Goal: Information Seeking & Learning: Learn about a topic

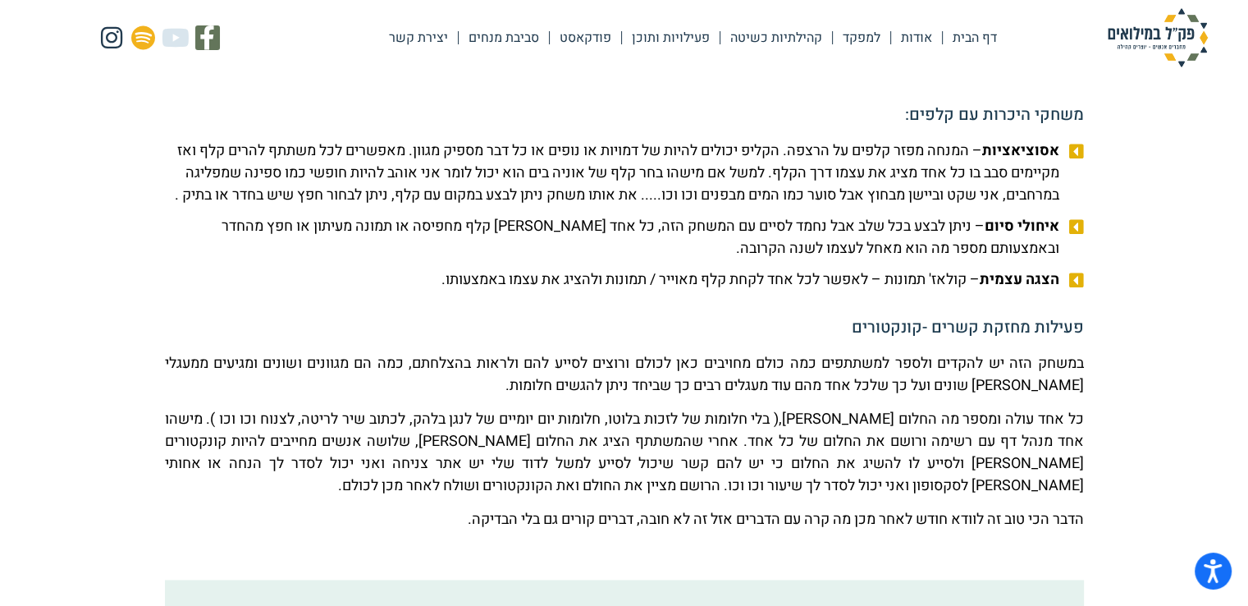
scroll to position [2297, 0]
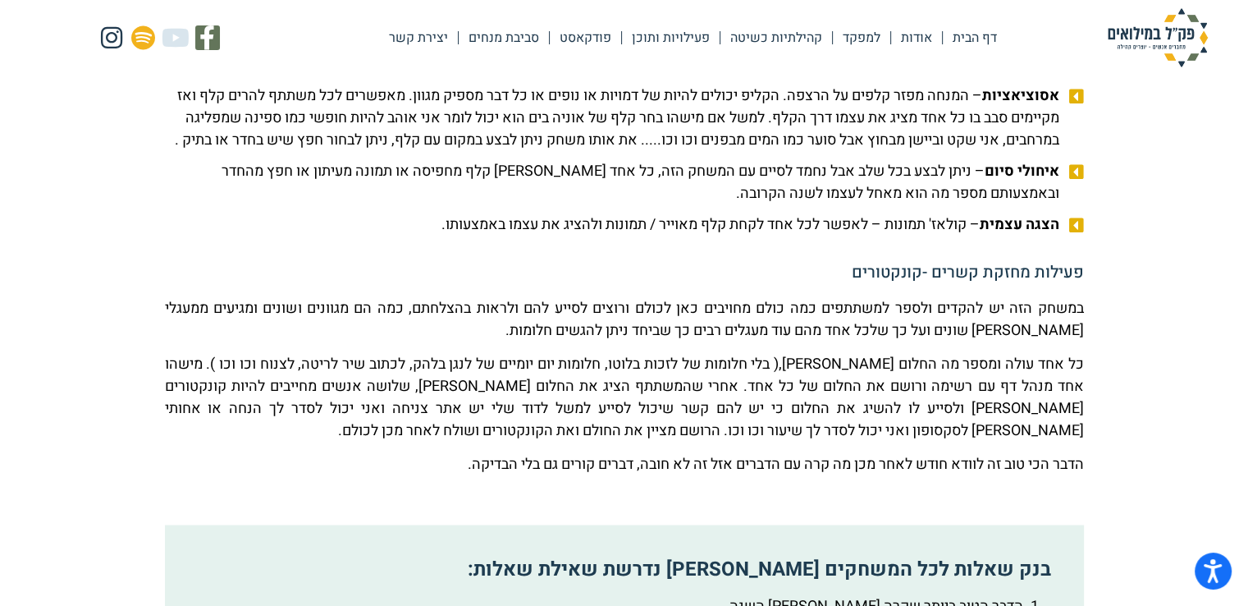
drag, startPoint x: 1090, startPoint y: 80, endPoint x: 343, endPoint y: 286, distance: 774.5
copy div "lorem ipsumd si ametc: adipiscing – elits doei tempo in utlab. etdol magnaa eni…"
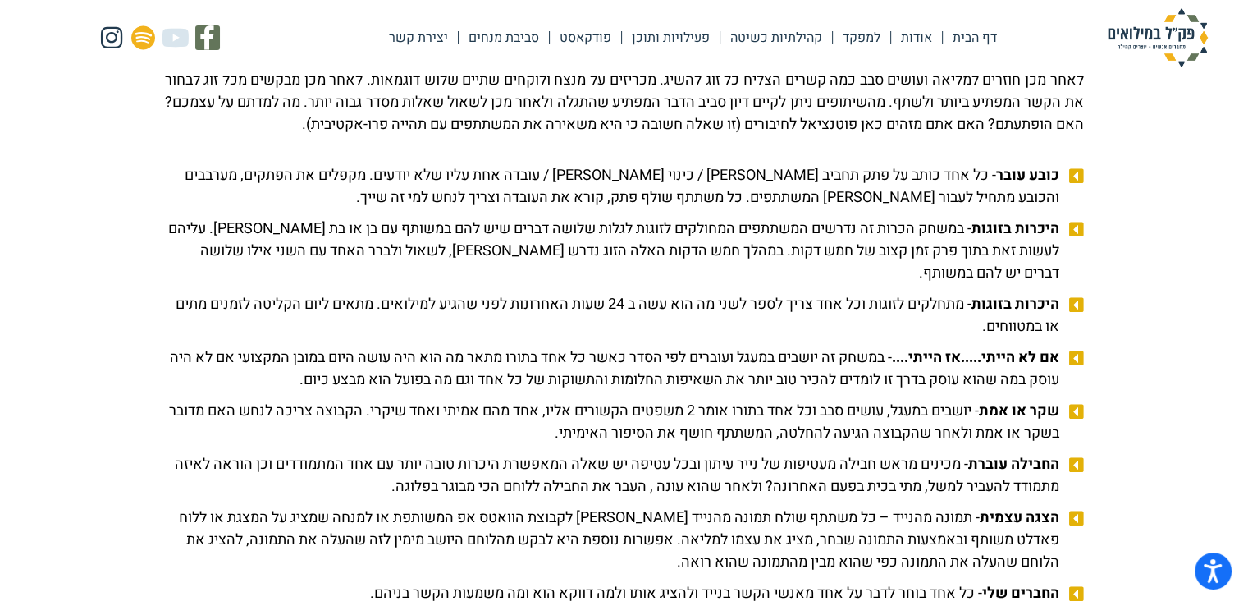
scroll to position [1586, 0]
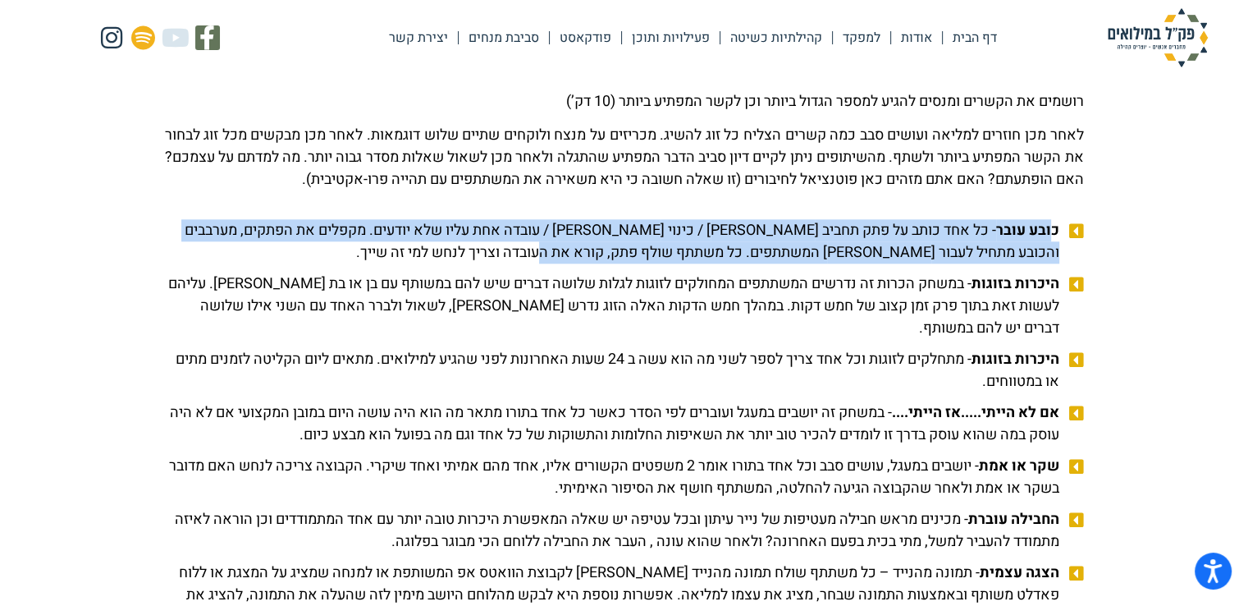
drag, startPoint x: 1054, startPoint y: 258, endPoint x: 85, endPoint y: 278, distance: 969.2
drag, startPoint x: 85, startPoint y: 278, endPoint x: 145, endPoint y: 303, distance: 65.5
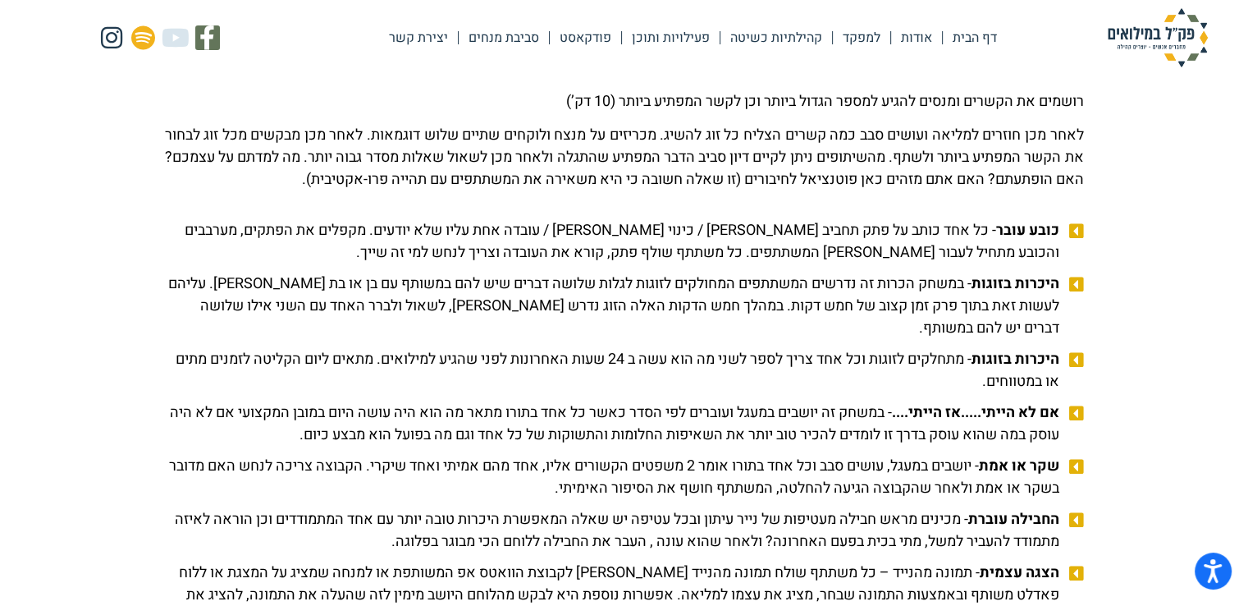
click at [697, 333] on span "היכרות בזוגות - במשחק הכרות זה נדרשים המשתתפים המחולקים לזוגות לגלות שלושה דברי…" at bounding box center [614, 305] width 898 height 66
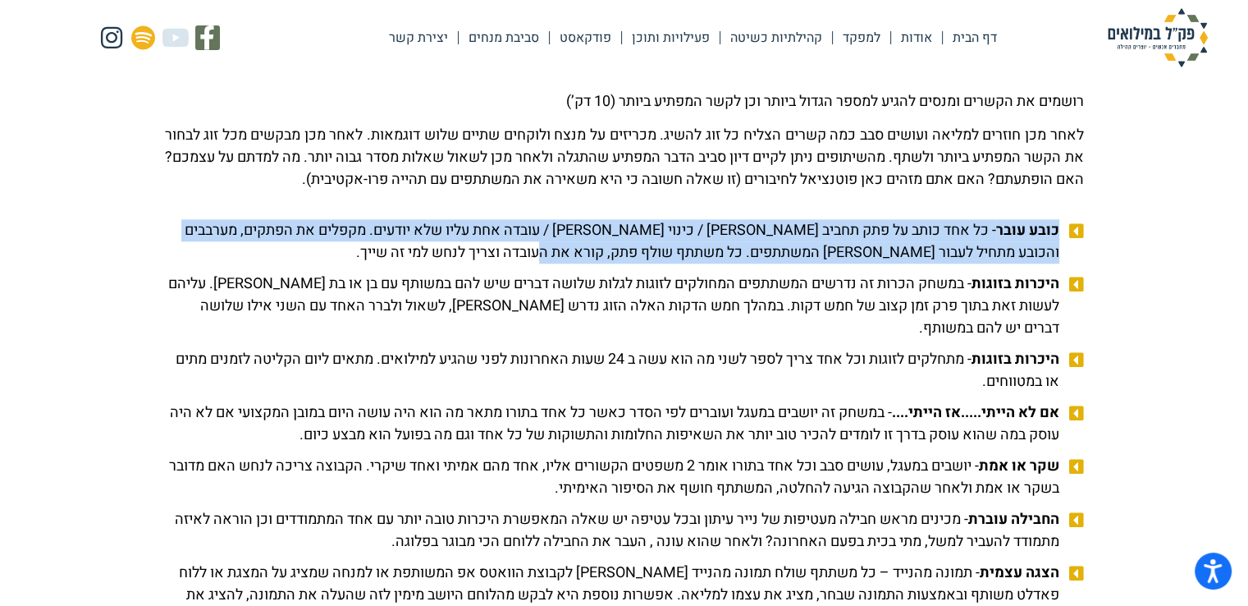
drag, startPoint x: 1058, startPoint y: 249, endPoint x: 450, endPoint y: 272, distance: 607.6
click at [450, 263] on span "כובע עובר - כל אחד כותב על פתק תחביב [PERSON_NAME] / כינוי [PERSON_NAME] / עובד…" at bounding box center [614, 241] width 898 height 44
copy span "כובע עובר - כל אחד כותב על פתק תחביב [PERSON_NAME] / כינוי [PERSON_NAME] / עובד…"
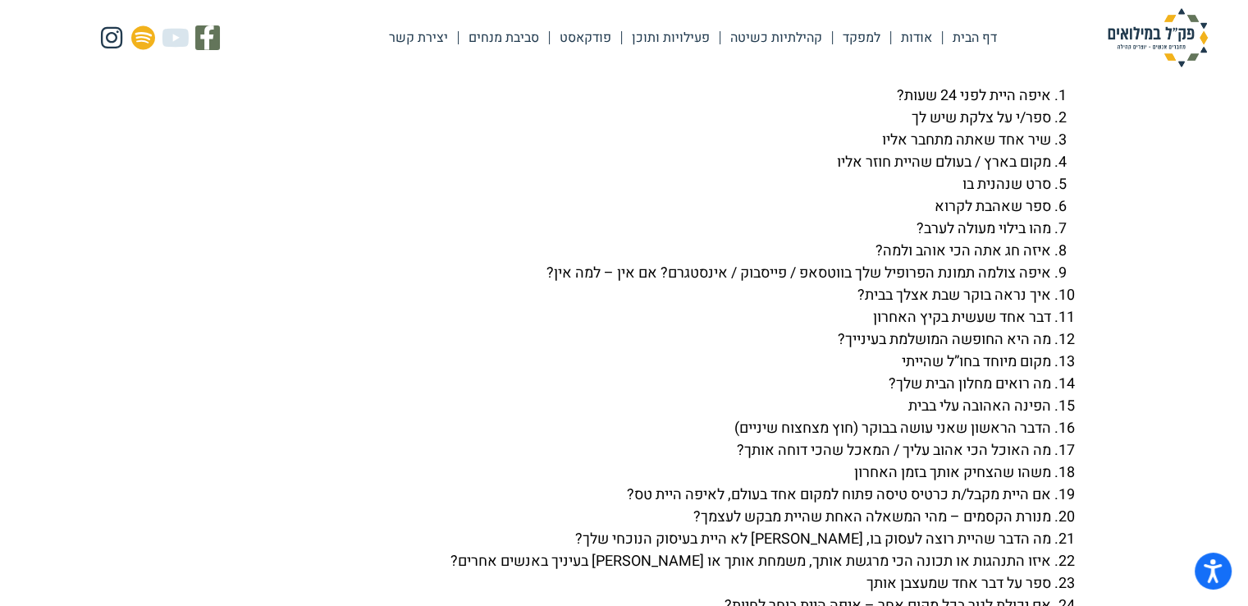
scroll to position [3500, 0]
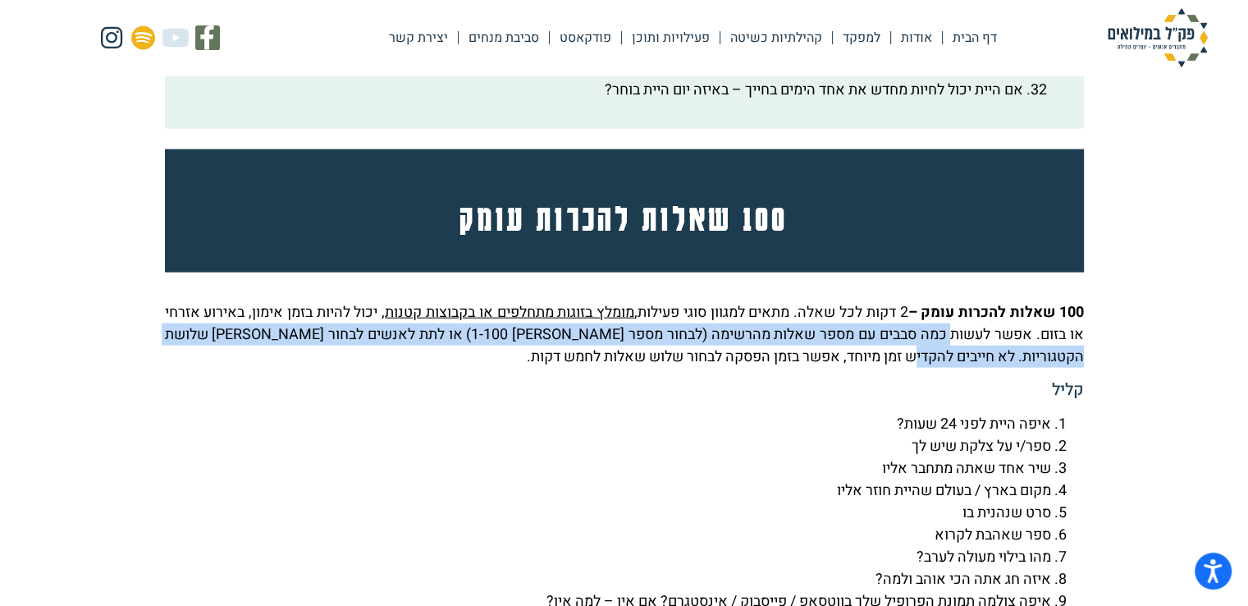
click at [907, 368] on p "100 שאלות להכרות עומק – 2 דקות לכל שאלה. מתאים למגוון סוגי פעילות, מומלץ בזוגות…" at bounding box center [624, 334] width 919 height 66
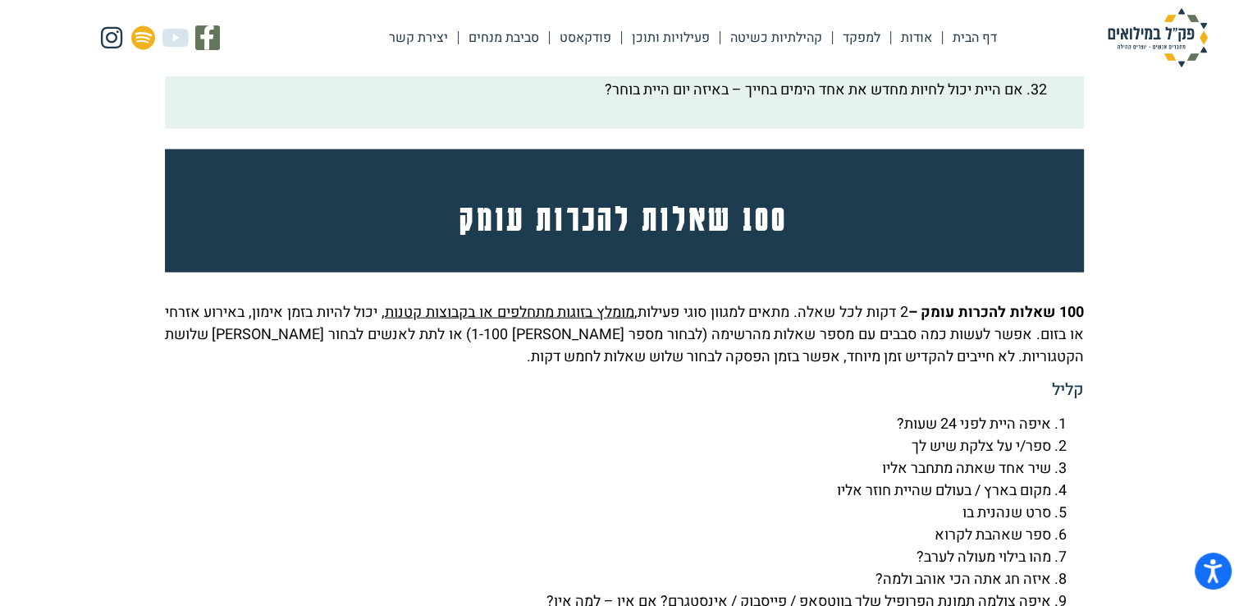
click at [958, 323] on strong "100 שאלות להכרות עומק –" at bounding box center [995, 312] width 176 height 22
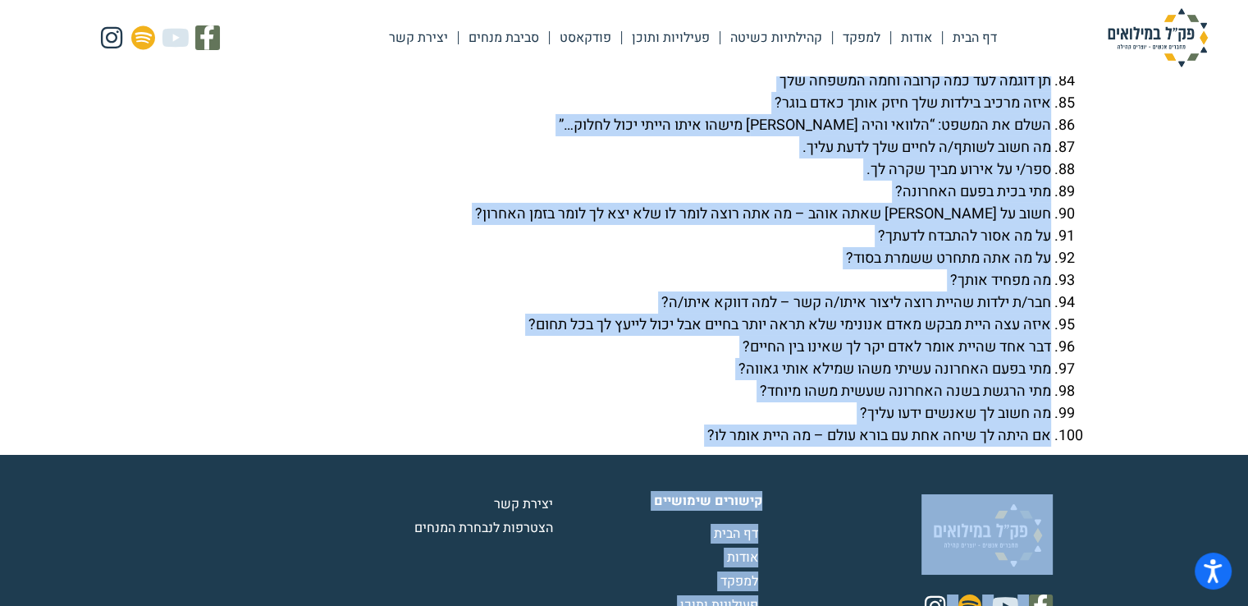
scroll to position [5990, 0]
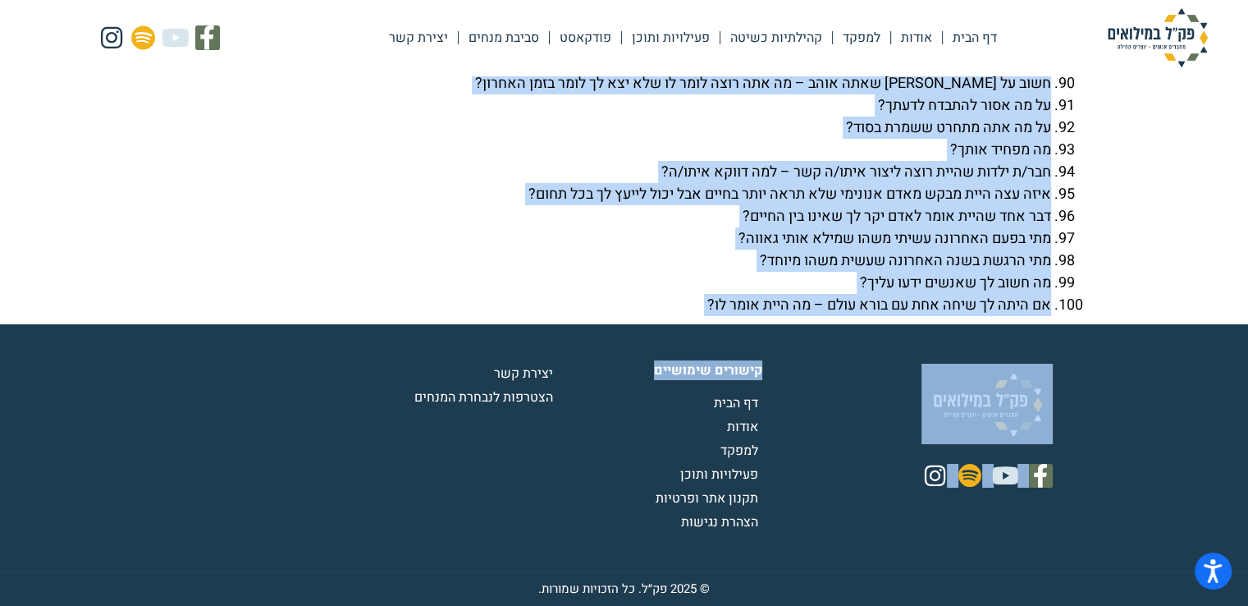
drag, startPoint x: 1081, startPoint y: 354, endPoint x: 644, endPoint y: 336, distance: 436.9
copy body "635 lorem ipsumd sita – 0 cons adi elit. seddo eiusmo temp incidi, utlab etdolo…"
